Goal: Use online tool/utility: Utilize a website feature to perform a specific function

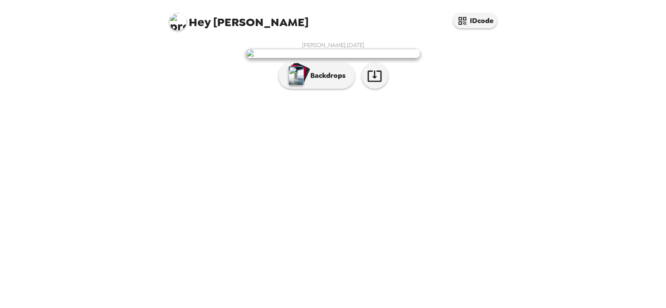
scroll to position [7, 0]
click at [306, 81] on p "Backdrops" at bounding box center [326, 76] width 40 height 10
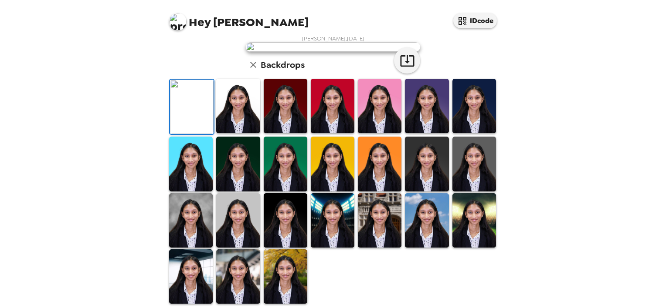
scroll to position [50, 0]
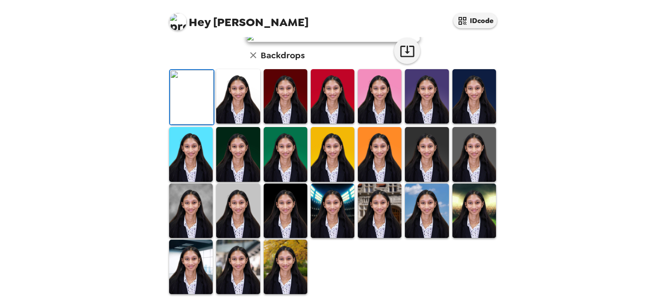
click at [241, 124] on img at bounding box center [238, 96] width 44 height 54
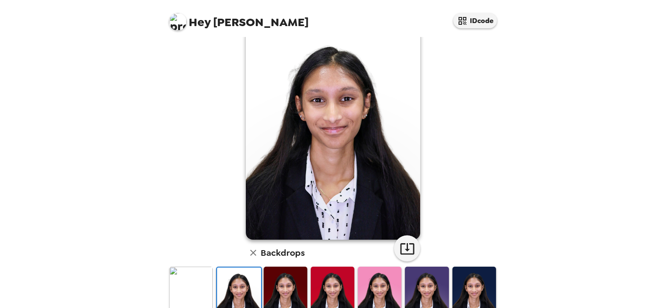
scroll to position [29, 0]
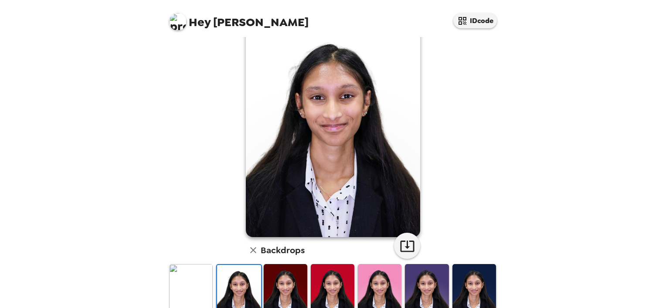
click at [293, 283] on img at bounding box center [286, 291] width 44 height 54
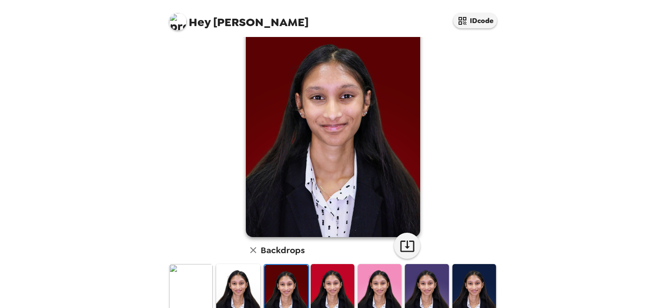
scroll to position [54, 0]
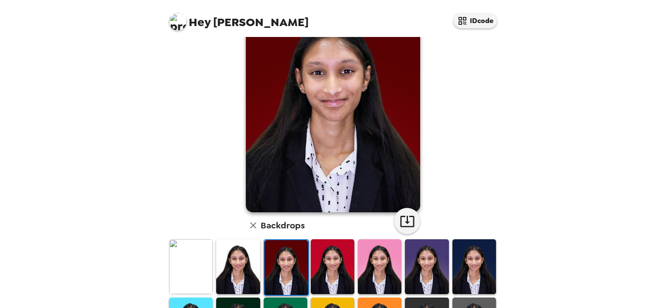
click at [480, 261] on img at bounding box center [474, 267] width 44 height 54
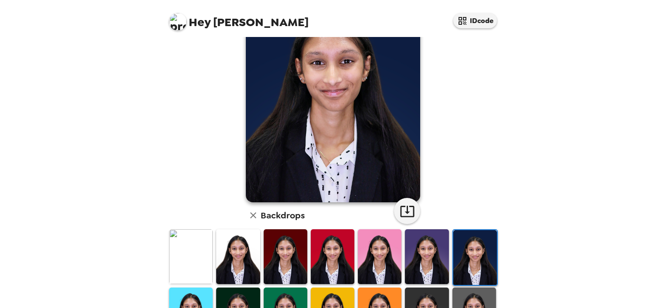
scroll to position [97, 0]
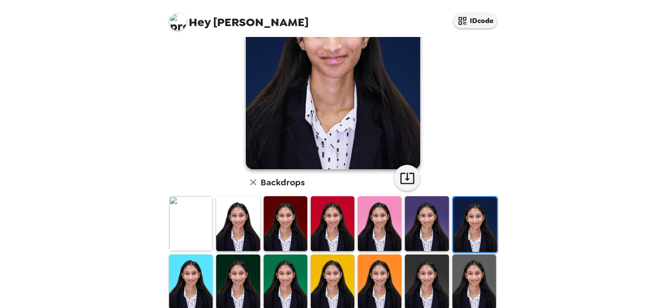
click at [284, 227] on img at bounding box center [286, 223] width 44 height 54
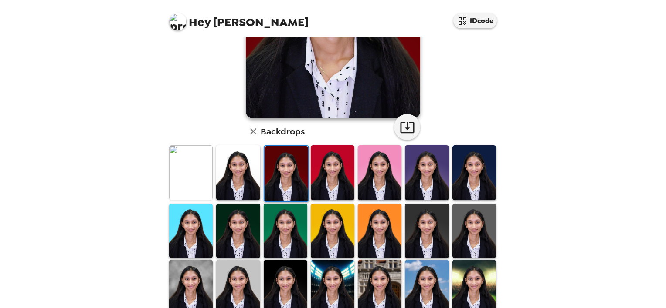
scroll to position [149, 0]
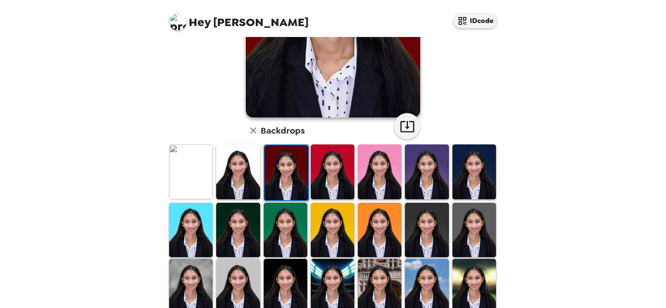
click at [471, 223] on img at bounding box center [474, 230] width 44 height 54
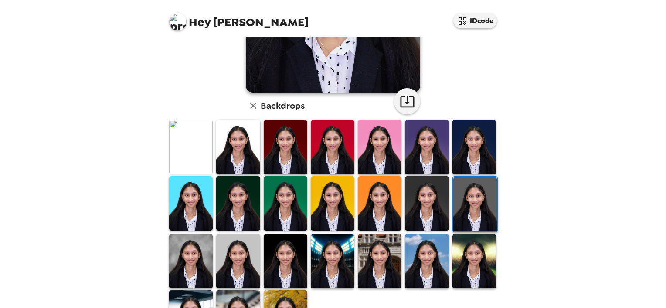
scroll to position [220, 0]
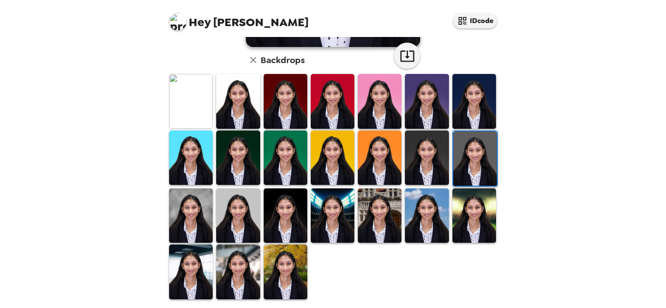
click at [218, 209] on img at bounding box center [238, 216] width 44 height 54
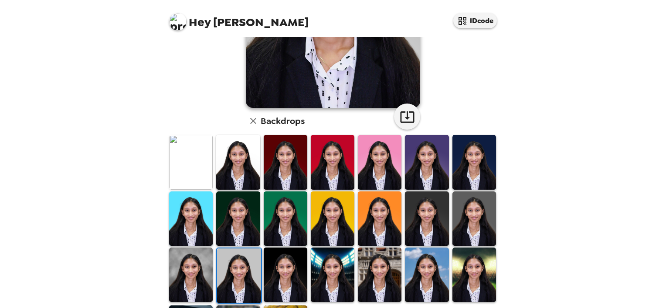
scroll to position [172, 0]
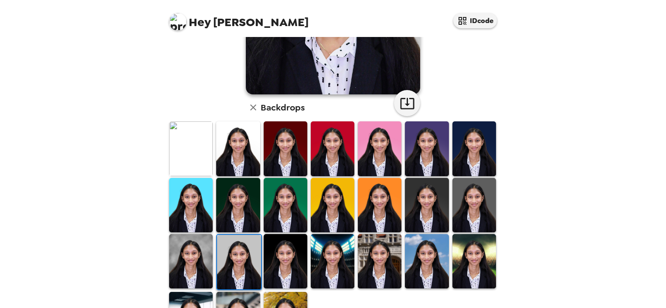
click at [281, 131] on img at bounding box center [286, 149] width 44 height 54
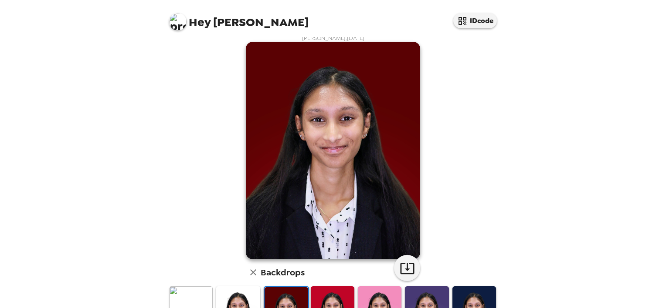
scroll to position [0, 0]
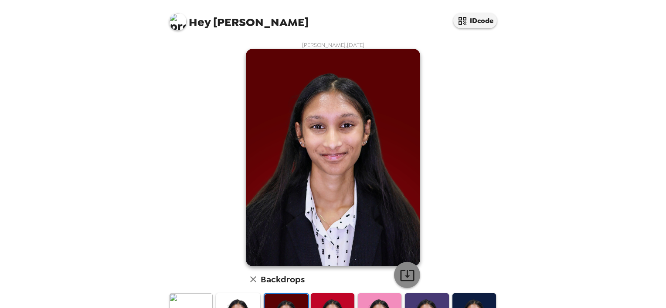
click at [401, 281] on icon "button" at bounding box center [407, 275] width 14 height 11
